Goal: Information Seeking & Learning: Learn about a topic

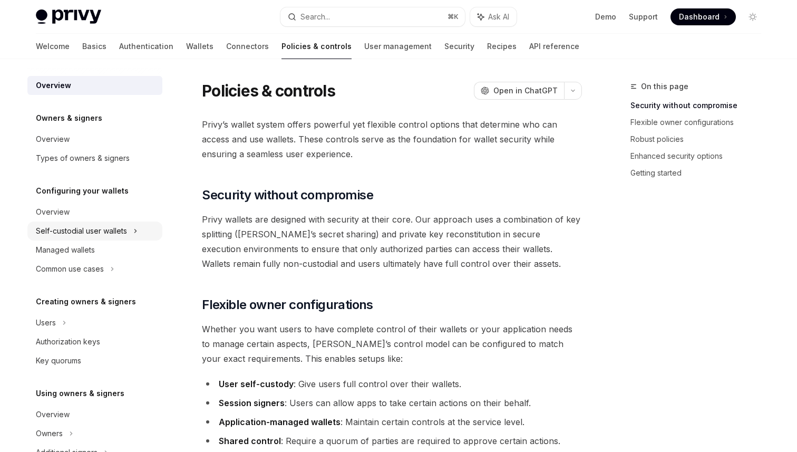
click at [113, 234] on div "Self-custodial user wallets" at bounding box center [81, 230] width 91 height 13
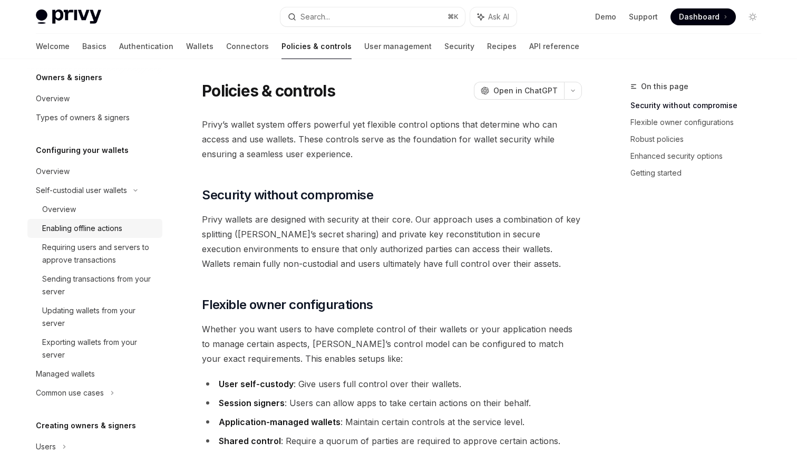
scroll to position [43, 0]
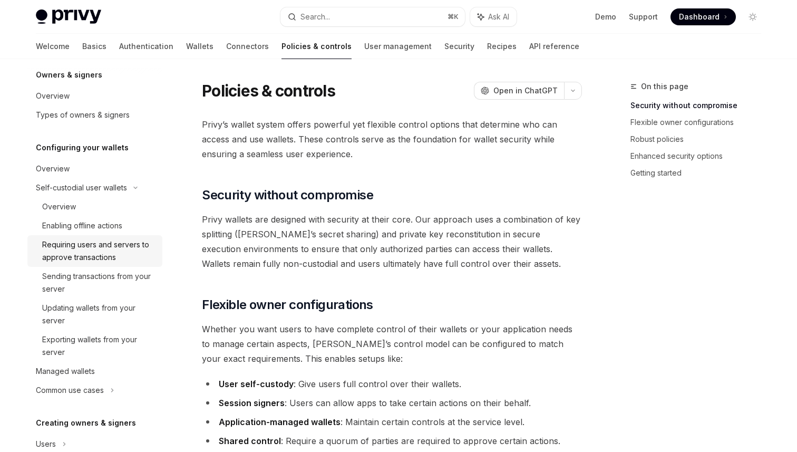
type textarea "*"
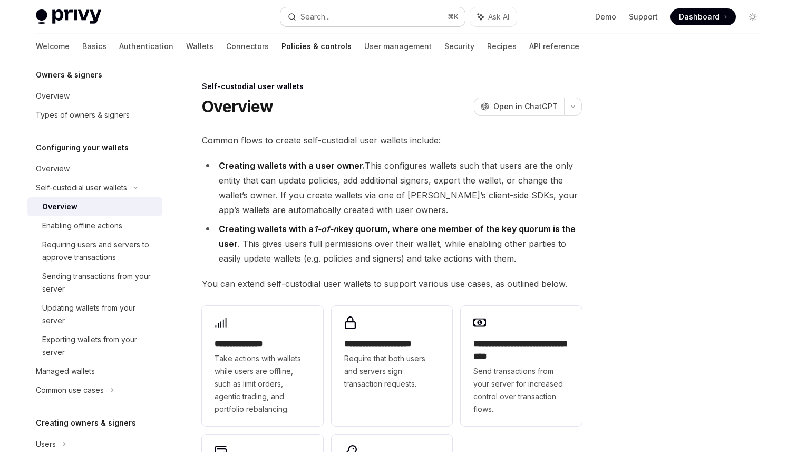
click at [352, 21] on button "Search... ⌘ K" at bounding box center [372, 16] width 184 height 19
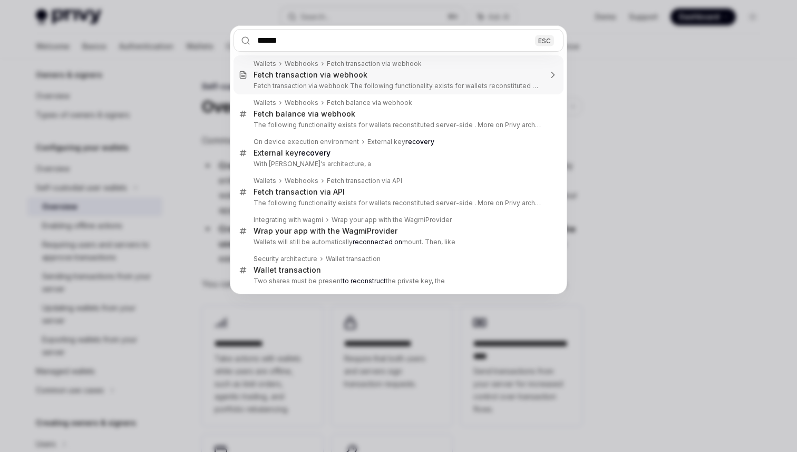
type input "*******"
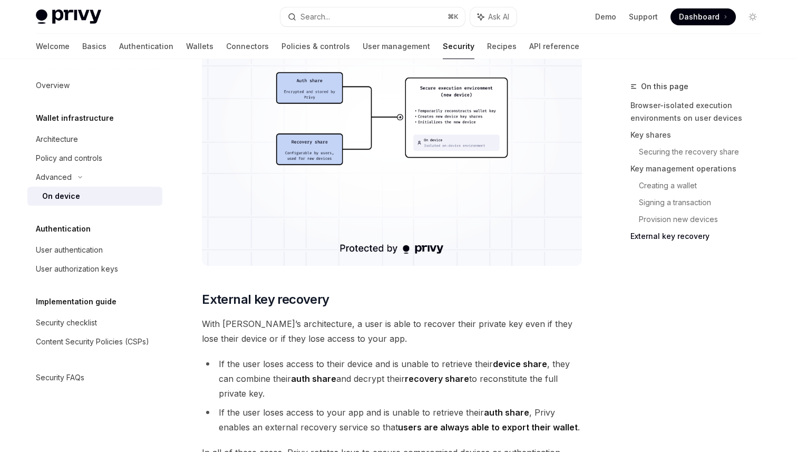
scroll to position [2915, 0]
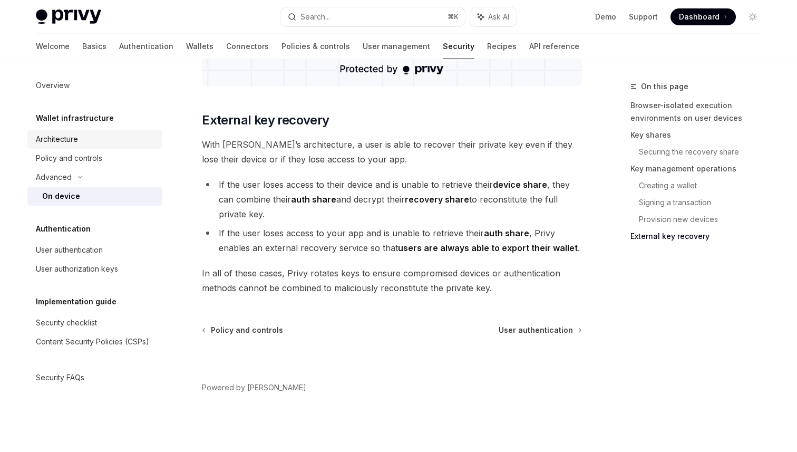
click at [83, 141] on div "Architecture" at bounding box center [96, 139] width 120 height 13
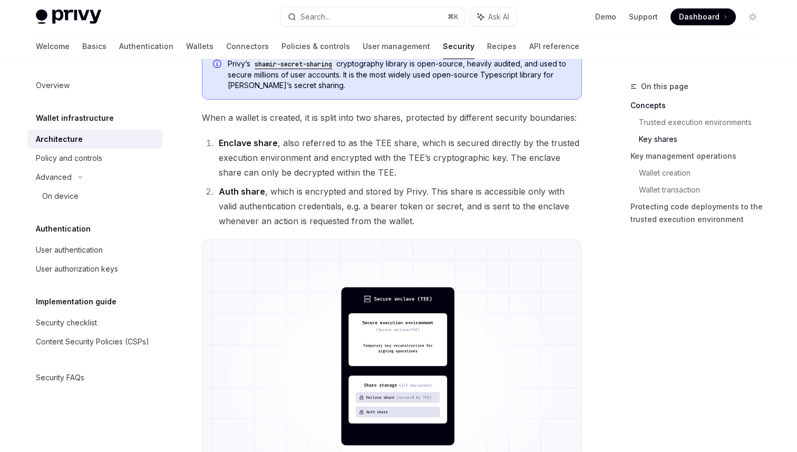
scroll to position [633, 0]
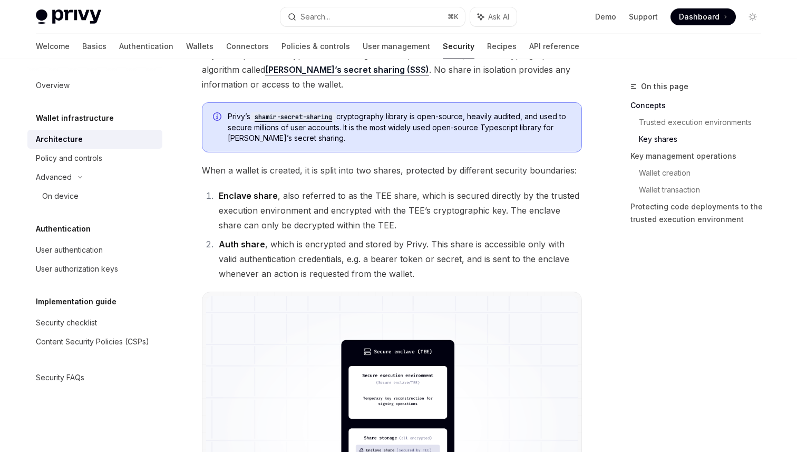
click at [261, 166] on span "When a wallet is created, it is split into two shares, protected by different s…" at bounding box center [392, 170] width 380 height 15
drag, startPoint x: 261, startPoint y: 166, endPoint x: 370, endPoint y: 166, distance: 108.5
click at [370, 166] on span "When a wallet is created, it is split into two shares, protected by different s…" at bounding box center [392, 170] width 380 height 15
drag, startPoint x: 226, startPoint y: 195, endPoint x: 282, endPoint y: 195, distance: 55.9
click at [282, 195] on li "Enclave share , also referred to as the TEE share, which is secured directly by…" at bounding box center [399, 210] width 366 height 44
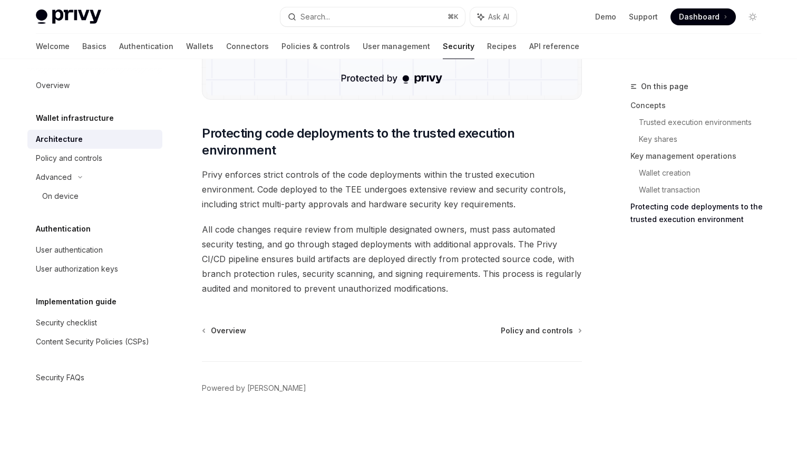
scroll to position [2204, 0]
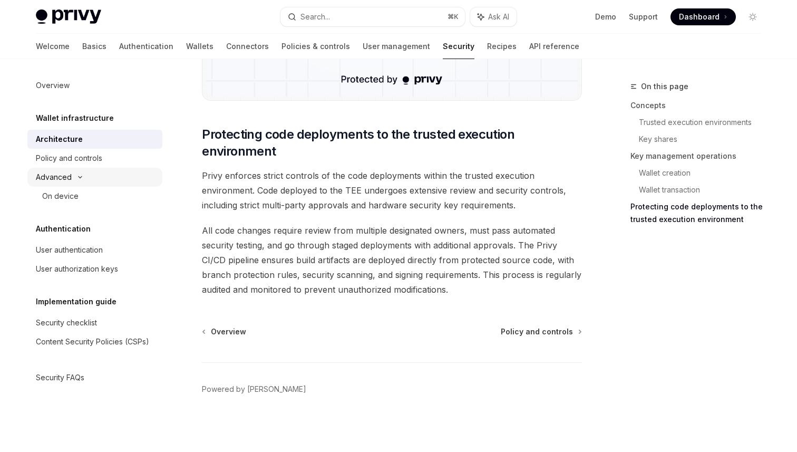
click at [81, 181] on div "Advanced" at bounding box center [94, 177] width 135 height 19
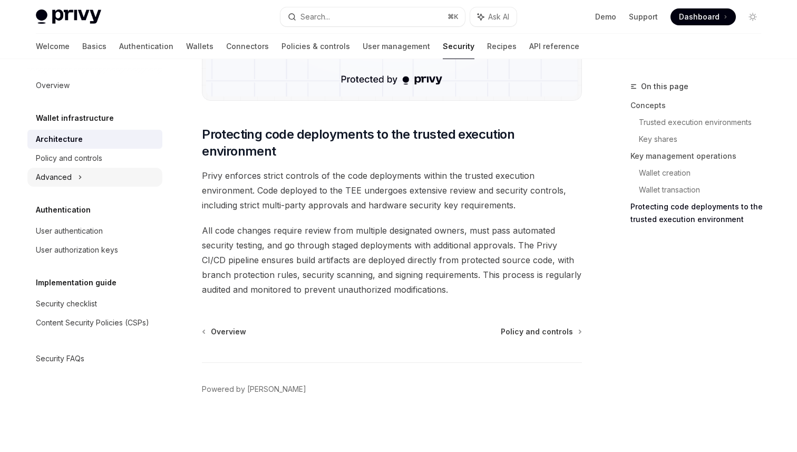
click at [81, 181] on icon at bounding box center [80, 177] width 4 height 13
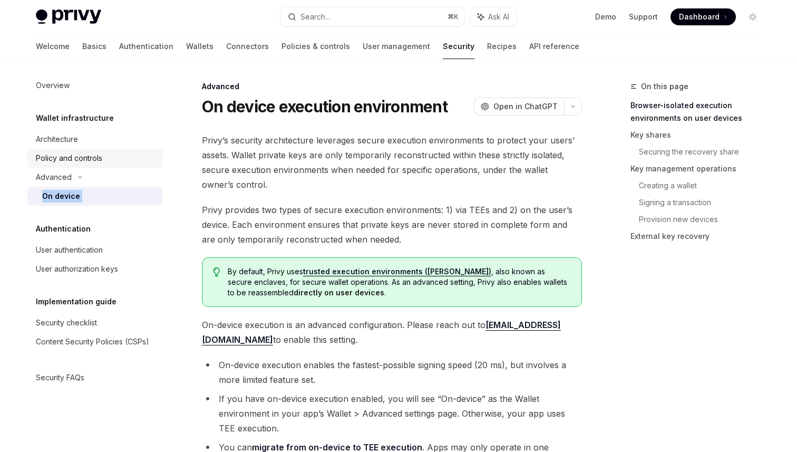
click at [82, 150] on link "Policy and controls" at bounding box center [94, 158] width 135 height 19
type textarea "*"
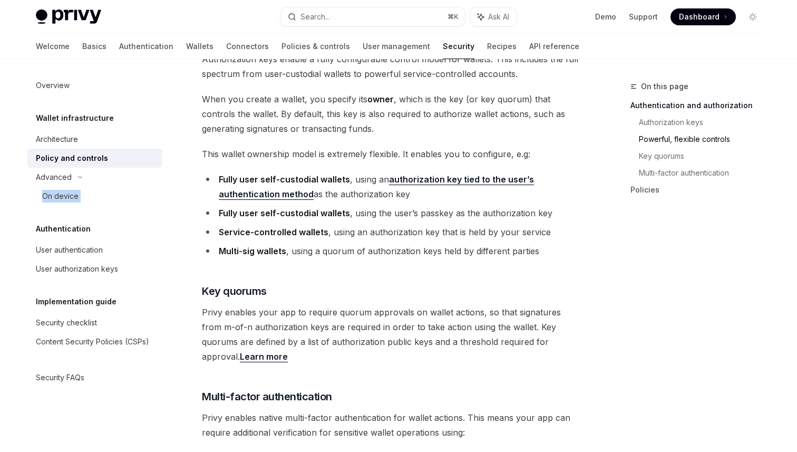
scroll to position [544, 0]
